Goal: Task Accomplishment & Management: Use online tool/utility

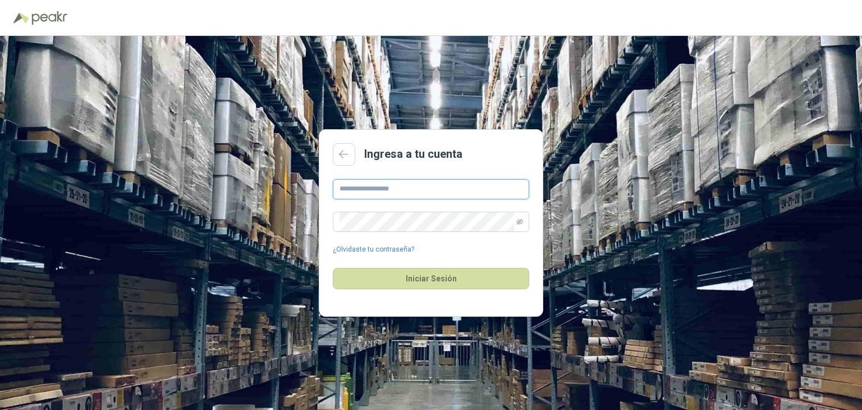
click at [370, 190] on input "text" at bounding box center [431, 189] width 196 height 20
type input "**********"
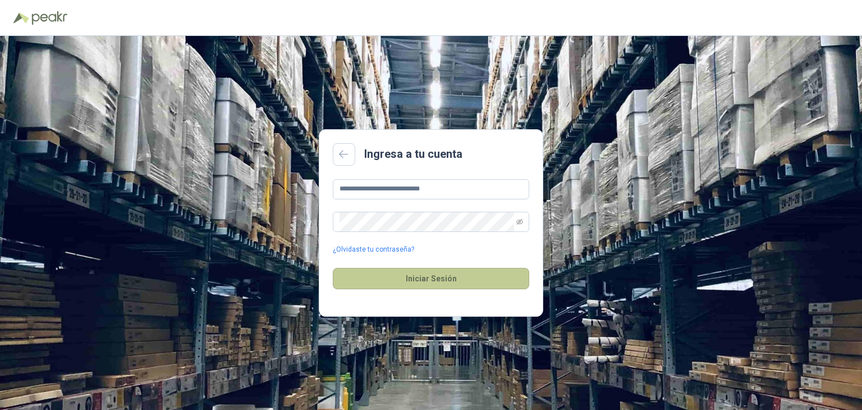
click at [442, 278] on button "Iniciar Sesión" at bounding box center [431, 278] width 196 height 21
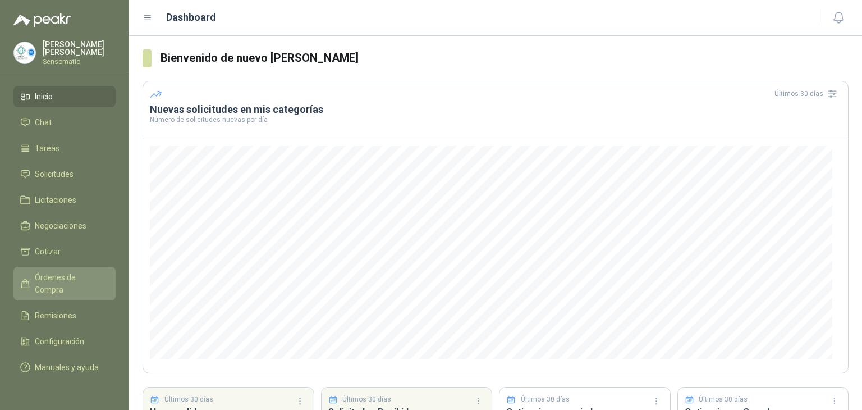
click at [80, 268] on link "Órdenes de Compra" at bounding box center [64, 283] width 102 height 34
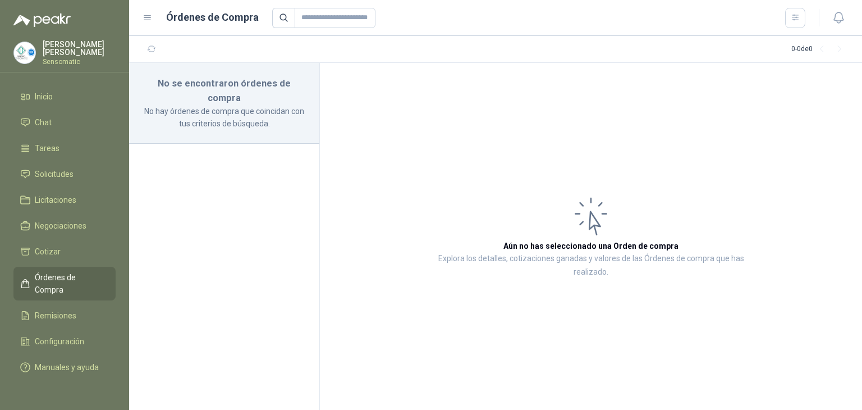
click at [578, 246] on h3 "Aún no has seleccionado una Orden de compra" at bounding box center [590, 246] width 175 height 12
click at [198, 86] on h3 "No se encontraron órdenes de compra" at bounding box center [223, 90] width 163 height 29
click at [319, 19] on input "text" at bounding box center [335, 18] width 81 height 20
type input "**********"
click at [280, 19] on icon at bounding box center [283, 17] width 7 height 7
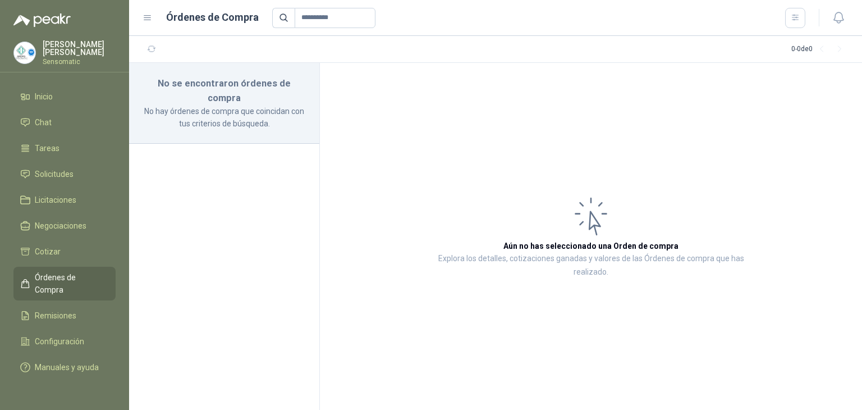
click at [280, 19] on icon at bounding box center [283, 17] width 7 height 7
click at [279, 18] on icon at bounding box center [284, 18] width 10 height 10
click at [56, 309] on span "Remisiones" at bounding box center [56, 315] width 42 height 12
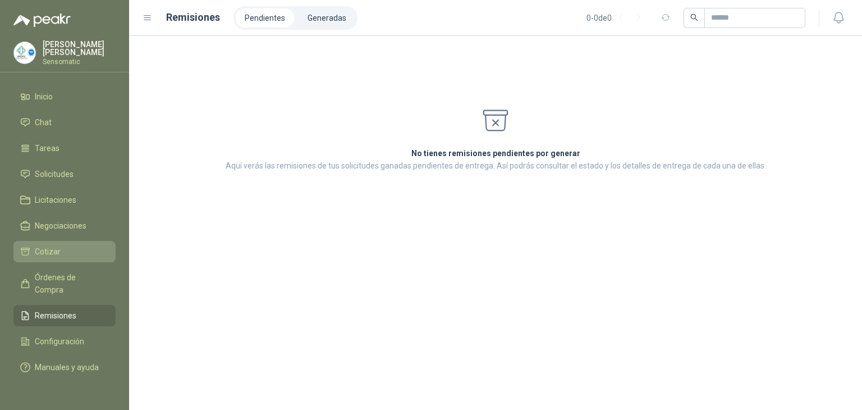
click at [73, 254] on li "Cotizar" at bounding box center [64, 251] width 89 height 12
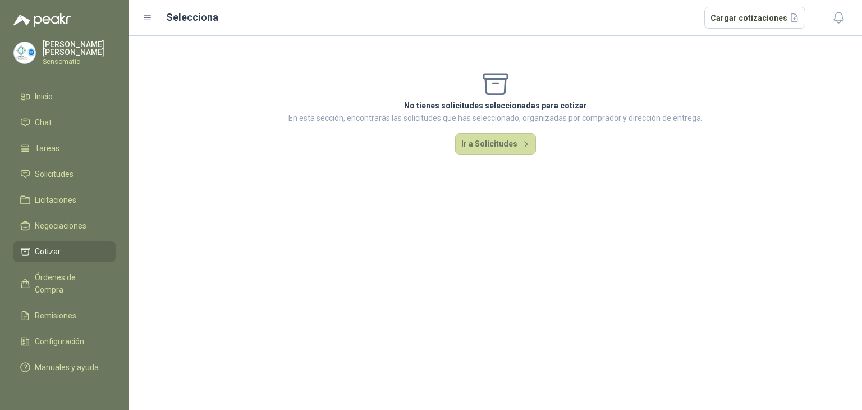
click at [72, 245] on li "Cotizar" at bounding box center [64, 251] width 89 height 12
click at [504, 142] on button "Ir a Solicitudes" at bounding box center [495, 144] width 81 height 22
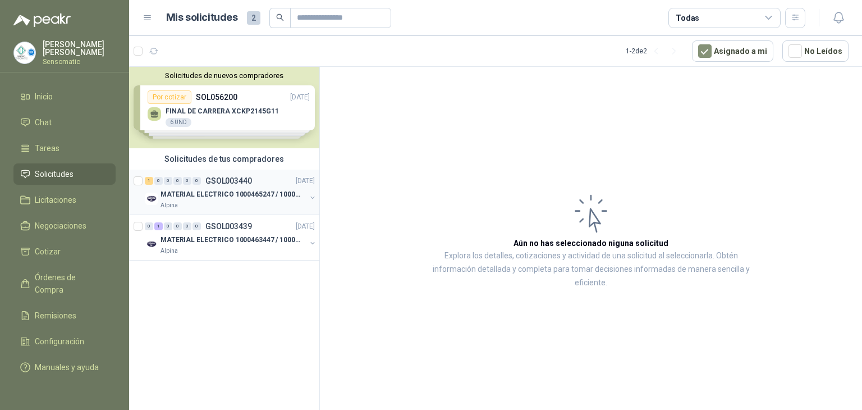
click at [222, 195] on p "MATERIAL ELECTRICO 1000465247 / 1000466995" at bounding box center [230, 194] width 140 height 11
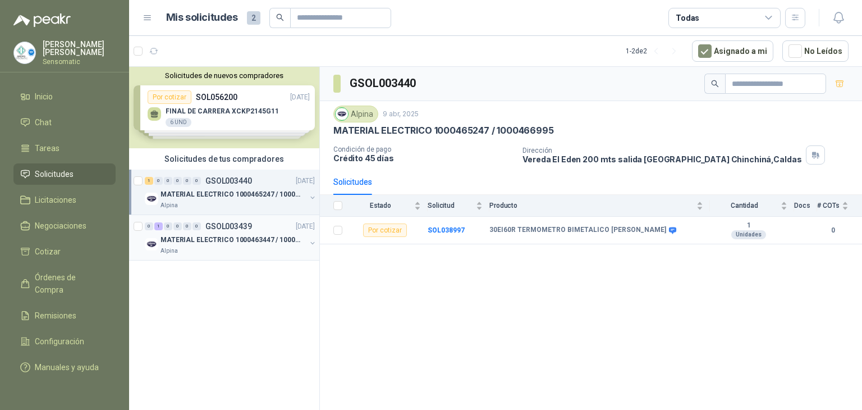
click at [217, 242] on p "MATERIAL ELECTRICO 1000463447 / 1000465800" at bounding box center [230, 240] width 140 height 11
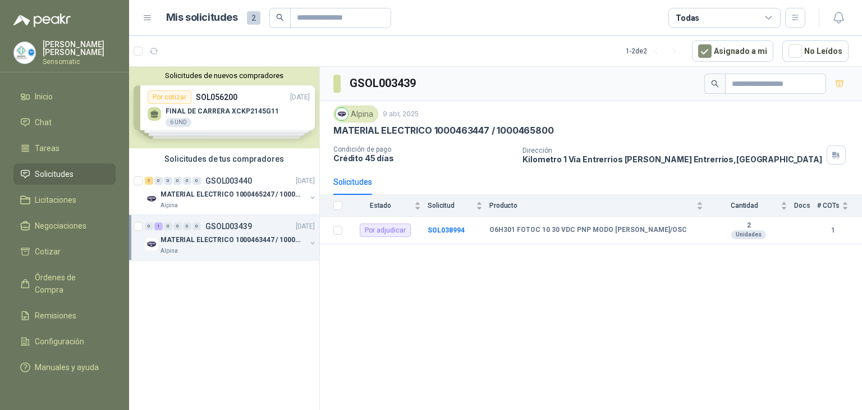
click at [228, 115] on div "Solicitudes de nuevos compradores Por cotizar SOL056200 [DATE] FINAL DE CARRERA…" at bounding box center [224, 107] width 190 height 81
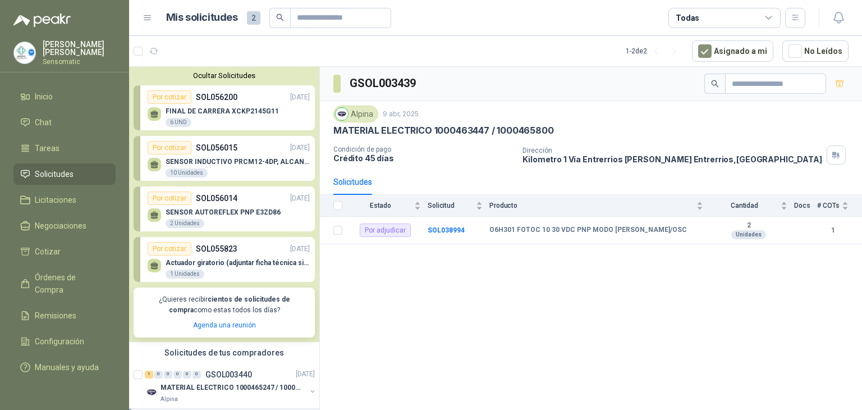
click at [180, 101] on div "Por cotizar" at bounding box center [170, 96] width 44 height 13
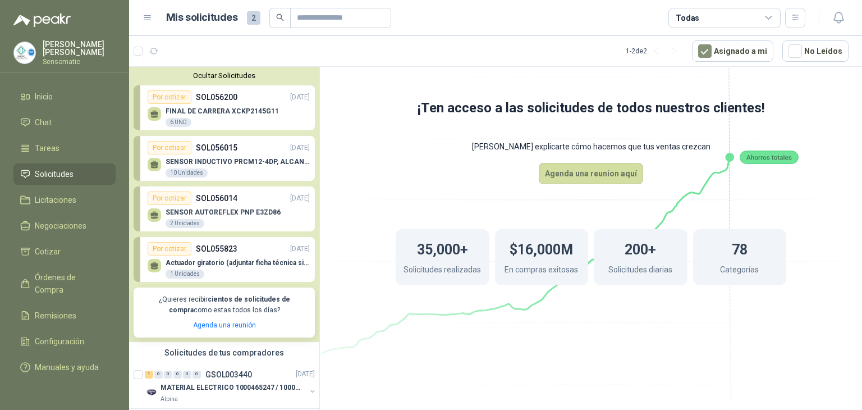
click at [208, 159] on p "SENSOR INDUCTIVO PRCM12-4DP, ALCANCE 4MM" at bounding box center [238, 162] width 144 height 8
click at [199, 160] on p "SENSOR INDUCTIVO PRCM12-4DP, ALCANCE 4MM" at bounding box center [238, 162] width 144 height 8
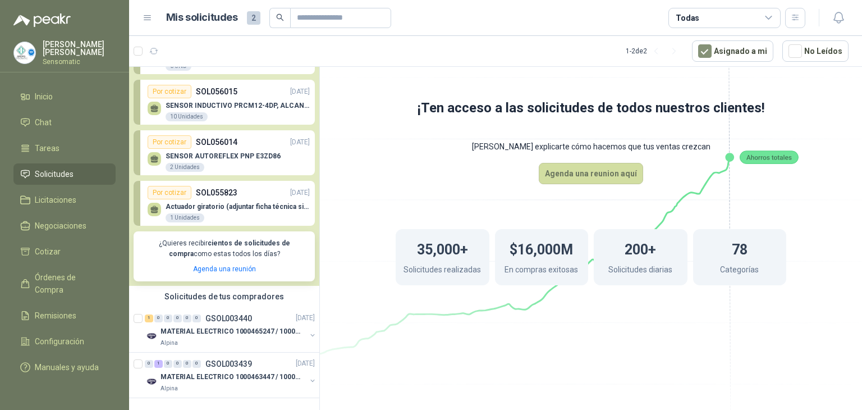
scroll to position [65, 0]
click at [247, 371] on p "MATERIAL ELECTRICO 1000463447 / 1000465800" at bounding box center [230, 376] width 140 height 11
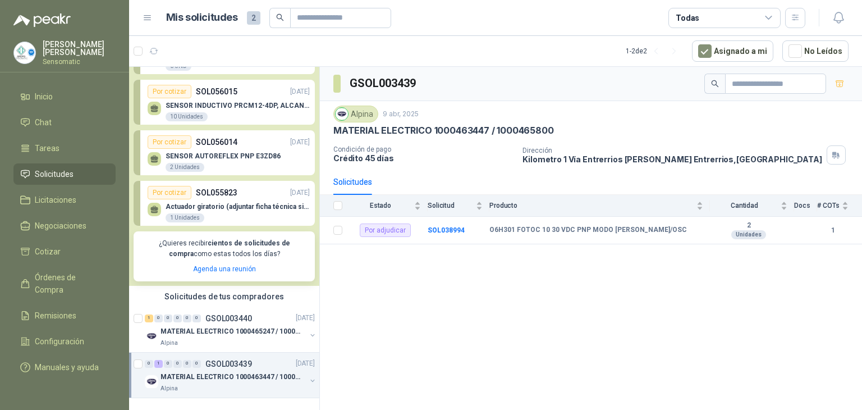
click at [172, 112] on div "10 Unidades" at bounding box center [187, 116] width 42 height 9
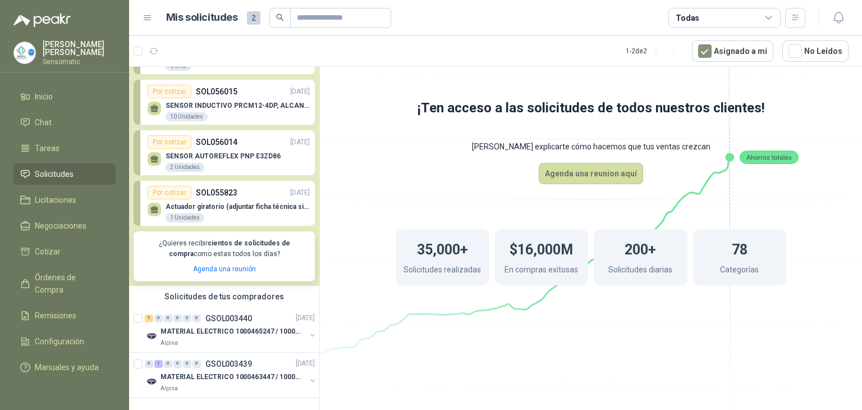
click at [169, 135] on div "Por cotizar" at bounding box center [170, 141] width 44 height 13
click at [204, 360] on div "0 1 0 0 0 0 GSOL003439" at bounding box center [198, 364] width 107 height 8
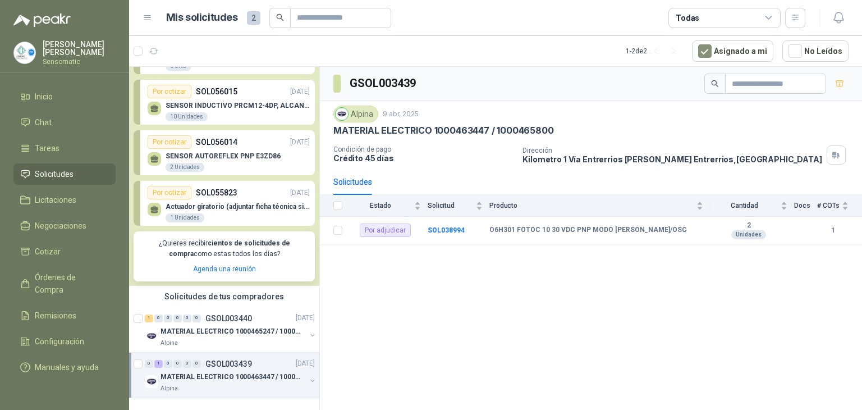
click at [197, 138] on p "SOL056014" at bounding box center [217, 142] width 42 height 12
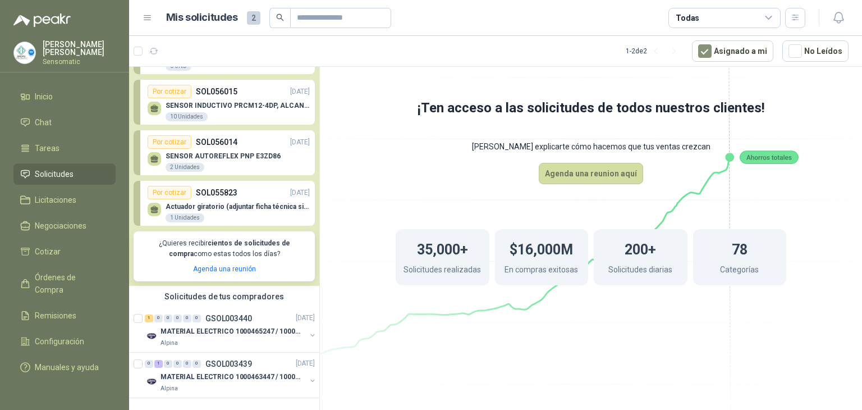
click at [213, 186] on p "SOL055823" at bounding box center [217, 192] width 42 height 12
click at [48, 58] on p "Sensomatic" at bounding box center [79, 61] width 73 height 7
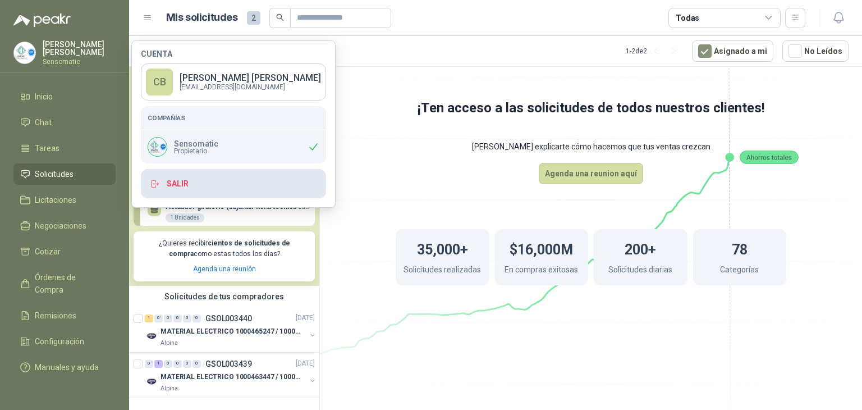
click at [191, 186] on button "Salir" at bounding box center [233, 183] width 185 height 29
